Goal: Task Accomplishment & Management: Manage account settings

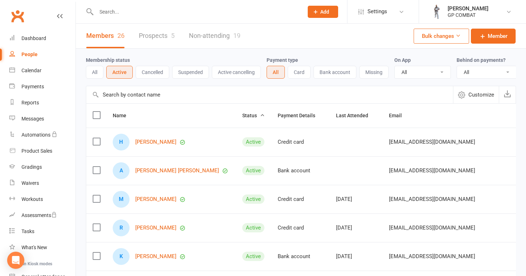
select select "100"
click at [34, 67] on link "Calendar" at bounding box center [42, 71] width 66 height 16
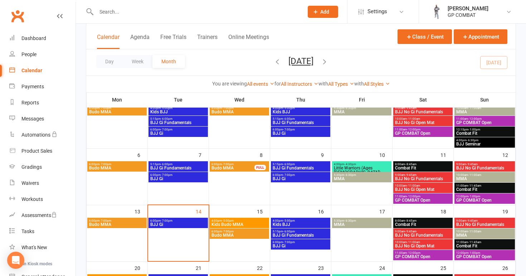
scroll to position [74, 0]
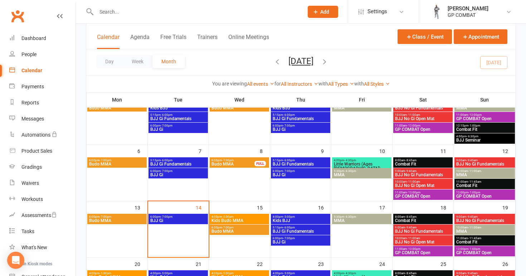
click at [178, 216] on span "6:00pm - 7:00pm" at bounding box center [178, 216] width 56 height 3
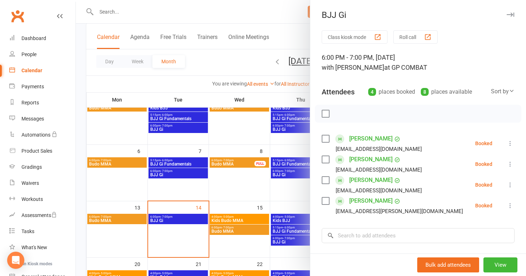
click at [235, 140] on div at bounding box center [301, 138] width 450 height 276
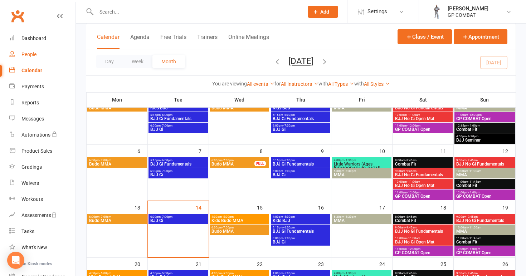
click at [51, 59] on link "People" at bounding box center [42, 54] width 66 height 16
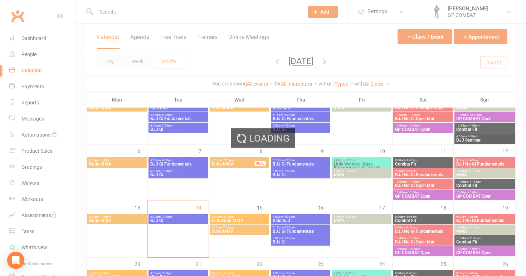
select select "100"
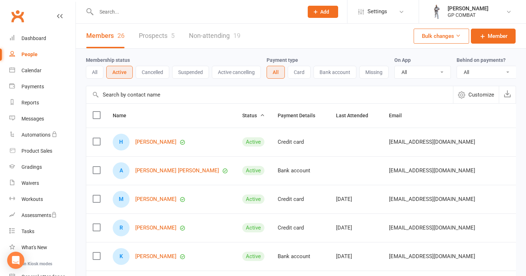
click at [203, 36] on link "Non-attending 19" at bounding box center [214, 36] width 51 height 25
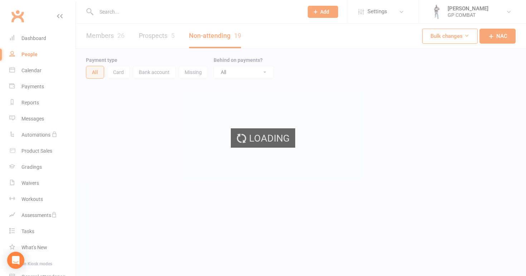
select select "100"
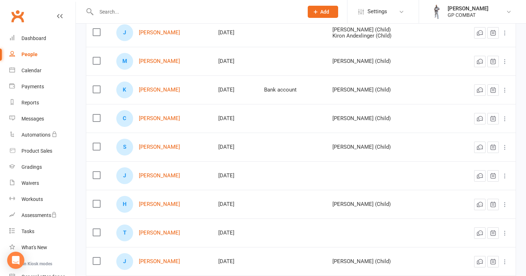
scroll to position [126, 0]
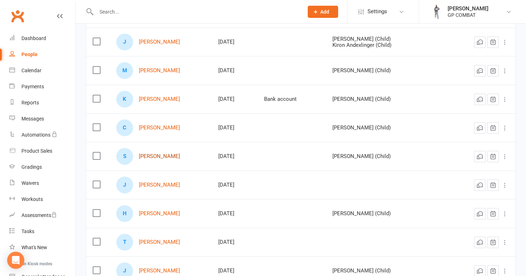
click at [152, 155] on link "Sisi Clark" at bounding box center [159, 156] width 41 height 6
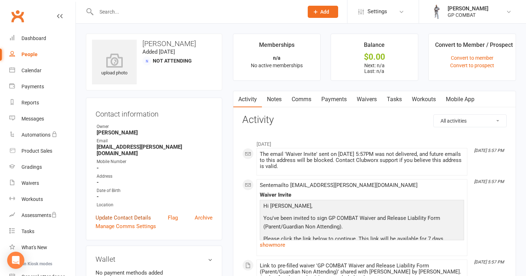
click at [130, 213] on link "Update Contact Details" at bounding box center [122, 217] width 55 height 9
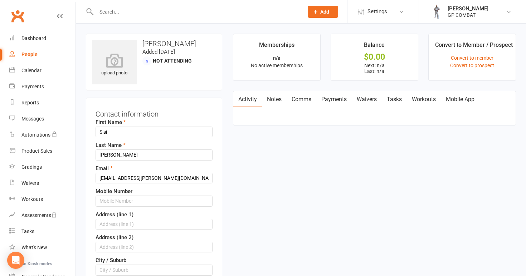
scroll to position [34, 0]
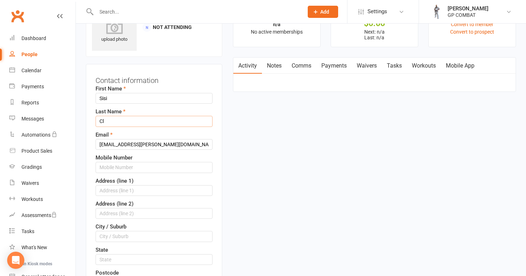
type input "C"
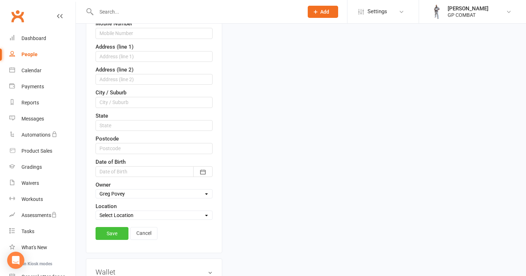
scroll to position [168, 0]
type input "..."
click at [110, 232] on link "Save" at bounding box center [111, 232] width 33 height 13
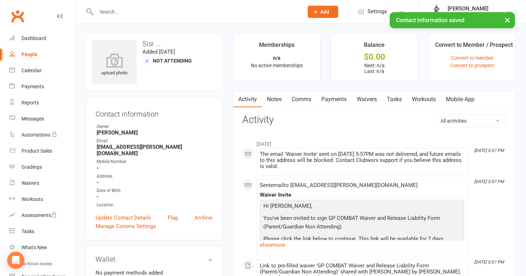
scroll to position [0, 0]
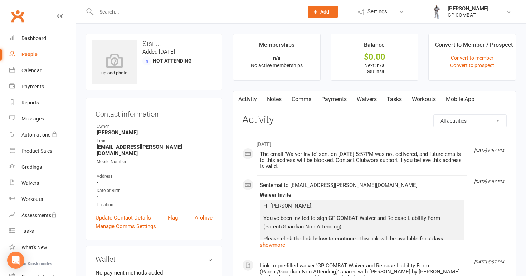
click at [367, 96] on link "Waivers" at bounding box center [366, 99] width 30 height 16
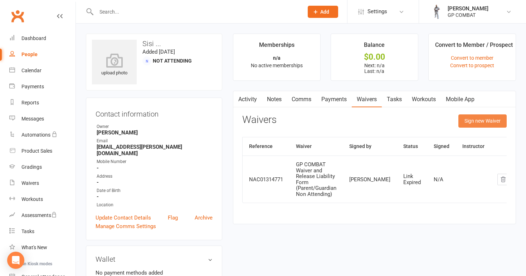
click at [487, 121] on button "Sign new Waiver" at bounding box center [482, 120] width 48 height 13
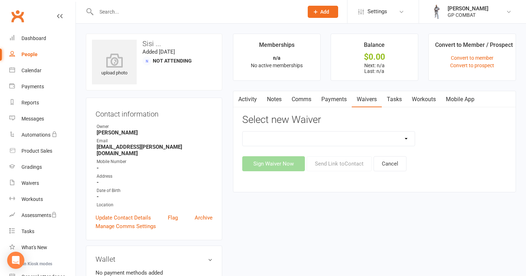
select select "14631"
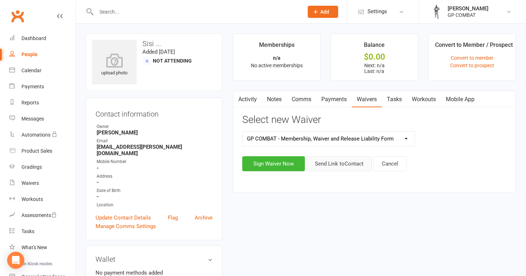
click at [342, 166] on button "Send Link to Contact" at bounding box center [338, 163] width 65 height 15
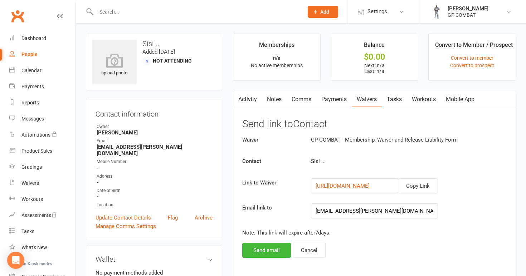
click at [206, 179] on ul "Owner Greg Povey Email Jun.manik@yahoo.com.au Mobile Number - Address - Date of…" at bounding box center [153, 165] width 117 height 85
click at [308, 248] on button "Cancel" at bounding box center [308, 250] width 33 height 15
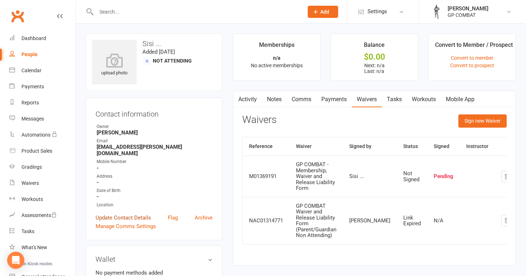
click at [129, 213] on link "Update Contact Details" at bounding box center [122, 217] width 55 height 9
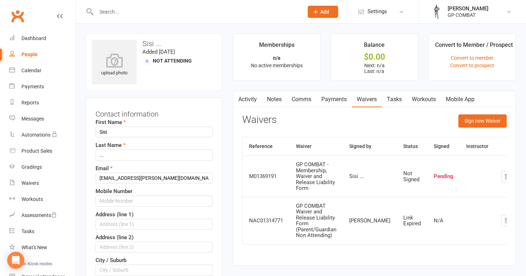
scroll to position [34, 0]
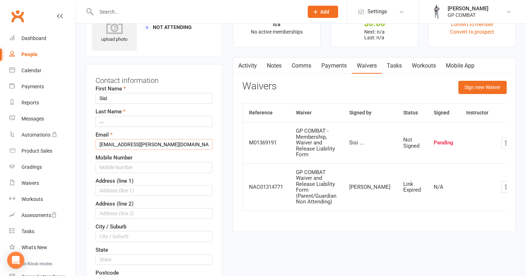
type input "Jun.manik@yahoo.com"
click at [231, 230] on main "Memberships n/a No active memberships Balance $0.00 Next: n/a Last: n/a Convert…" at bounding box center [374, 119] width 294 height 239
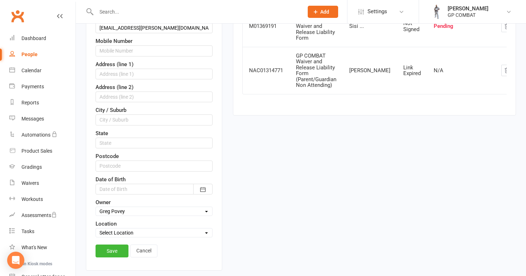
scroll to position [202, 0]
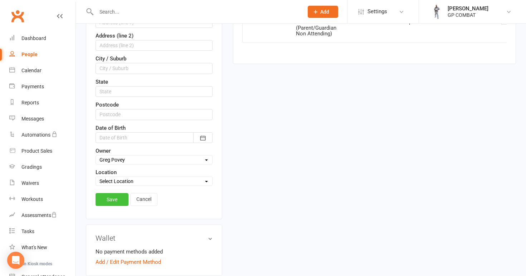
click at [113, 197] on link "Save" at bounding box center [111, 199] width 33 height 13
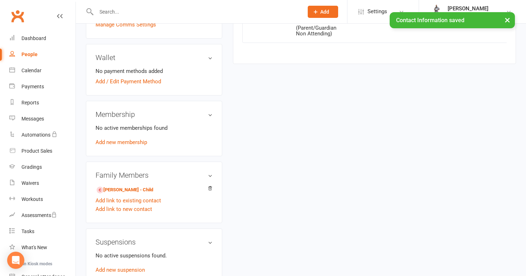
click at [43, 55] on link "People" at bounding box center [42, 54] width 66 height 16
select select "100"
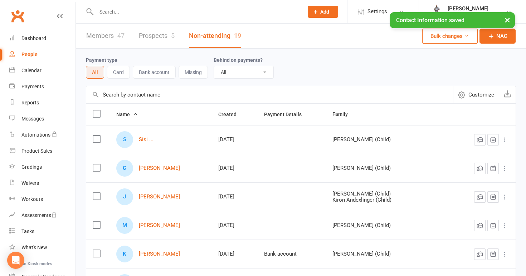
click at [109, 35] on link "Members 47" at bounding box center [105, 36] width 38 height 25
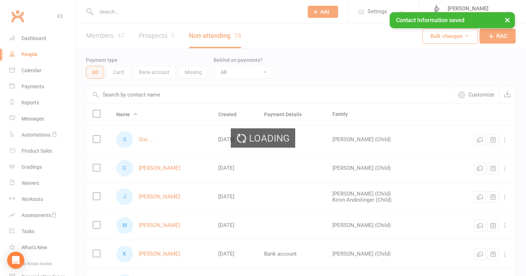
select select "100"
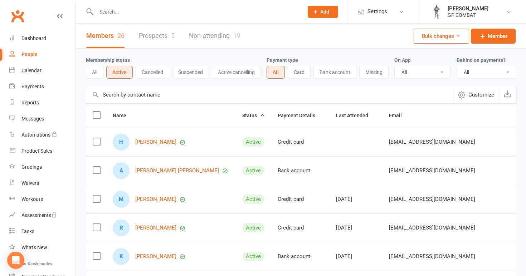
click at [213, 35] on link "Non-attending 19" at bounding box center [214, 36] width 51 height 25
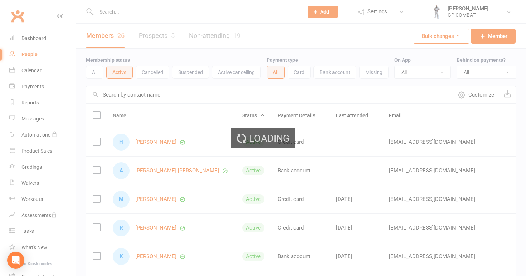
select select "100"
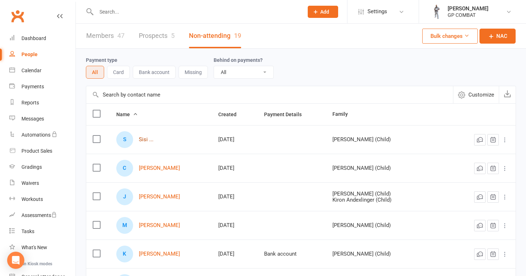
click at [146, 140] on link "Sisi ..." at bounding box center [146, 140] width 15 height 6
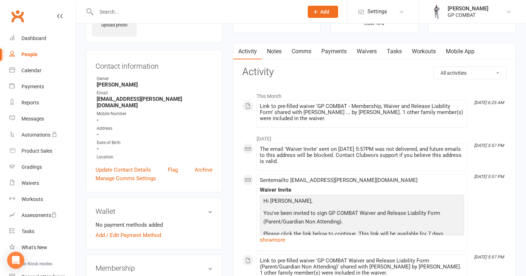
scroll to position [45, 0]
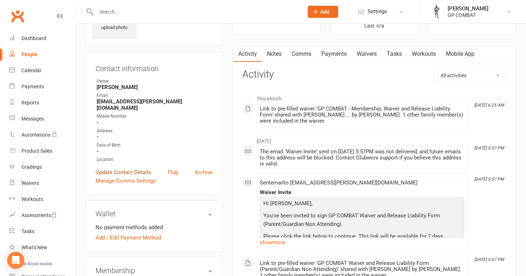
click at [139, 168] on link "Update Contact Details" at bounding box center [122, 172] width 55 height 9
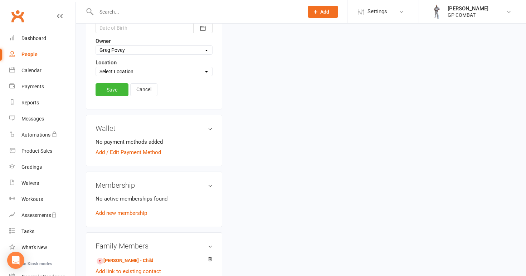
scroll to position [331, 0]
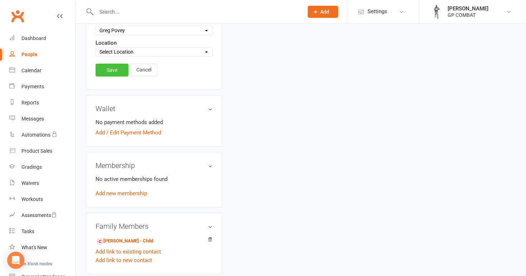
type input "Jun.manik@yahoo.com"
click at [107, 70] on link "Save" at bounding box center [111, 70] width 33 height 13
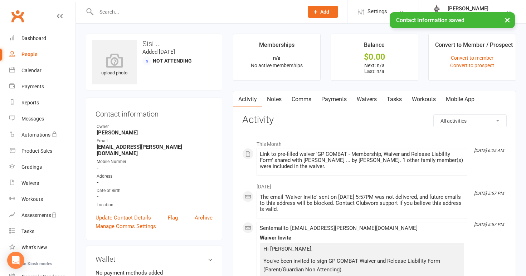
scroll to position [0, 0]
click at [368, 101] on link "Waivers" at bounding box center [366, 99] width 30 height 16
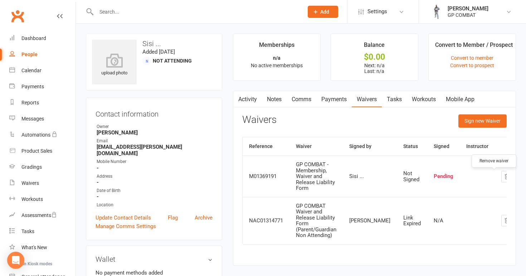
click at [503, 179] on icon "button" at bounding box center [506, 176] width 6 height 6
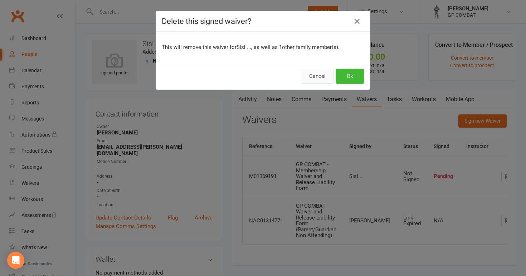
click at [319, 78] on button "Cancel" at bounding box center [317, 76] width 33 height 15
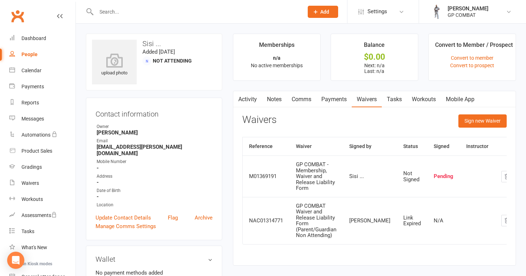
click at [40, 54] on link "People" at bounding box center [42, 54] width 66 height 16
select select "100"
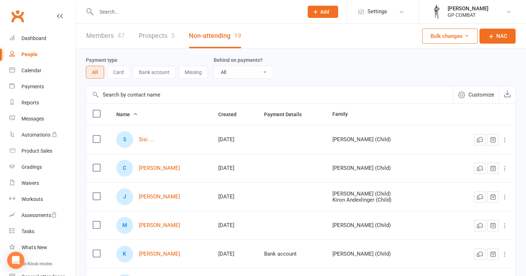
click at [108, 35] on link "Members 47" at bounding box center [105, 36] width 38 height 25
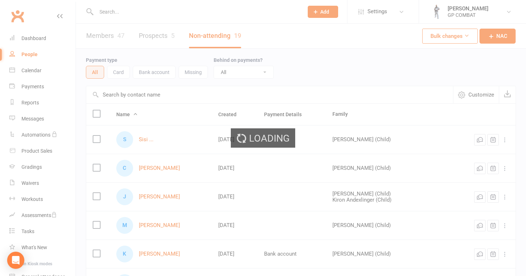
select select "100"
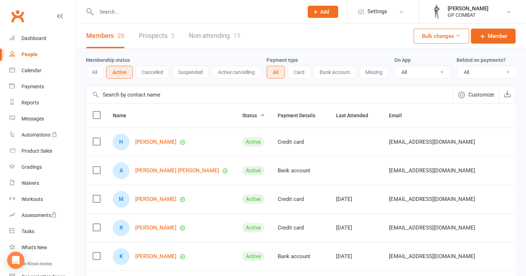
click at [97, 74] on button "All" at bounding box center [95, 72] width 18 height 13
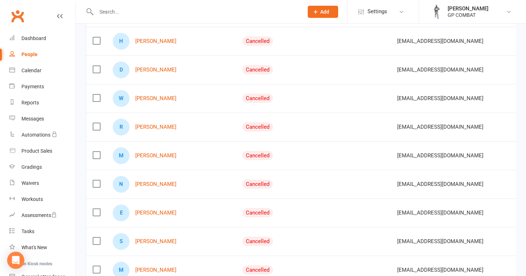
scroll to position [1160, 0]
click at [157, 185] on link "Nick Carrodus" at bounding box center [155, 184] width 41 height 6
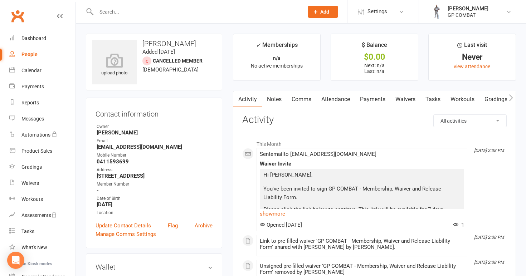
click at [34, 50] on link "People" at bounding box center [42, 54] width 66 height 16
select select "100"
